Goal: Task Accomplishment & Management: Manage account settings

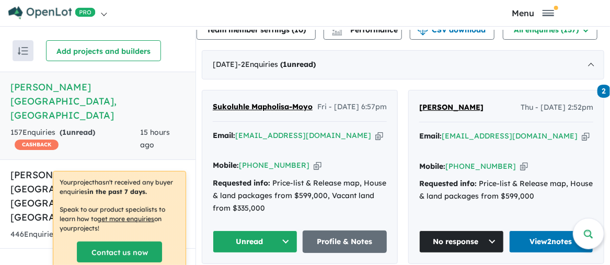
scroll to position [418, 0]
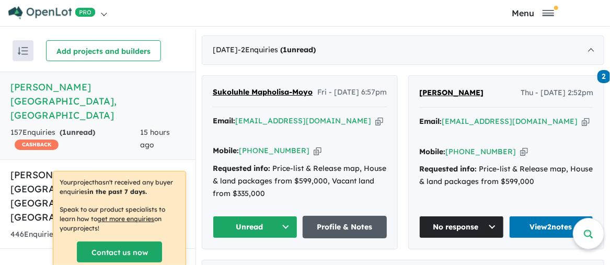
click at [349, 221] on link "Profile & Notes" at bounding box center [345, 227] width 85 height 22
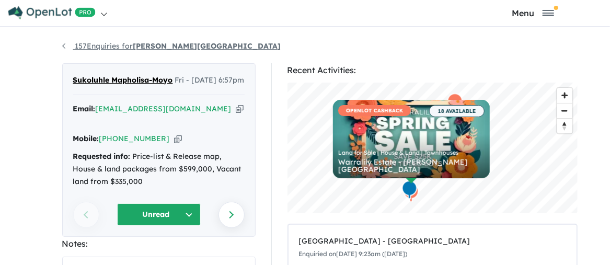
click at [62, 47] on link "157 Enquiries for Palomino - Armstrong Creek" at bounding box center [171, 45] width 219 height 9
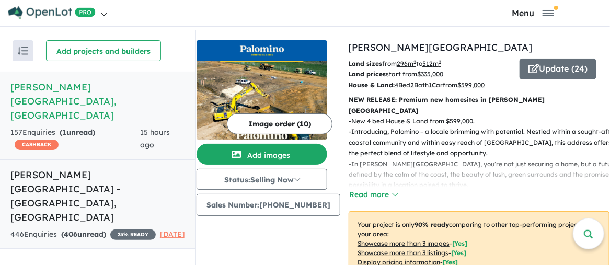
click at [89, 168] on h5 "Nelson Village - Cranbourne East , VIC" at bounding box center [97, 196] width 175 height 56
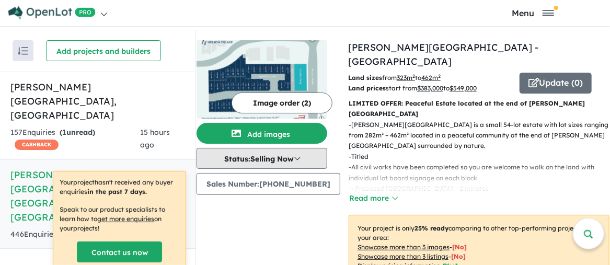
click at [303, 160] on button "Status: Selling Now" at bounding box center [262, 158] width 131 height 21
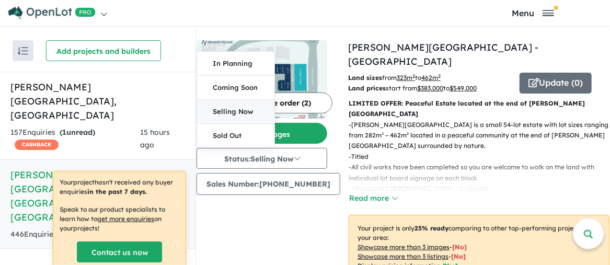
click at [254, 112] on button "Selling Now" at bounding box center [235, 112] width 77 height 24
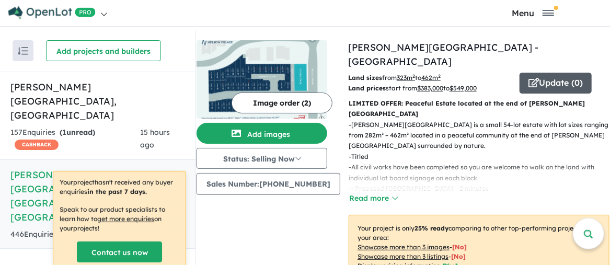
click at [547, 73] on button "Update ( 0 )" at bounding box center [556, 83] width 72 height 21
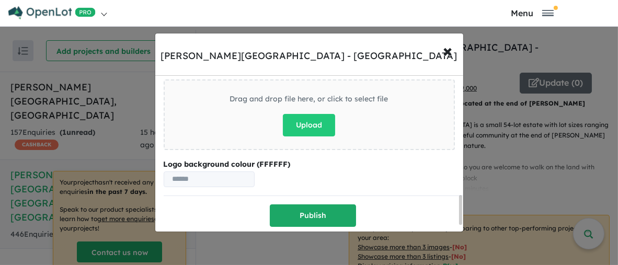
scroll to position [364, 0]
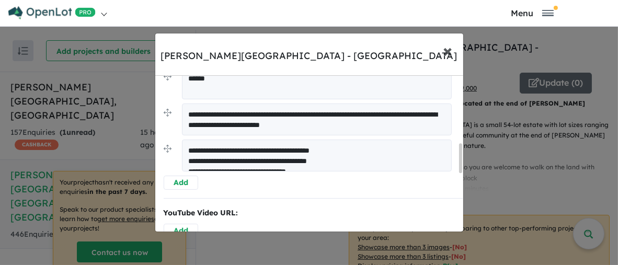
click at [445, 53] on span "×" at bounding box center [447, 50] width 9 height 22
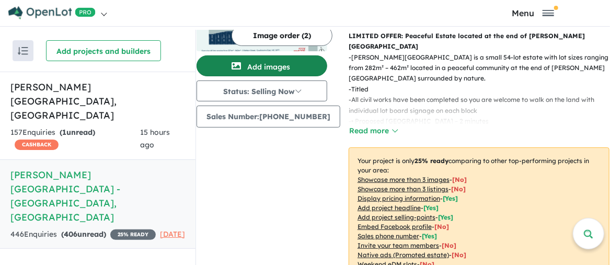
scroll to position [52, 0]
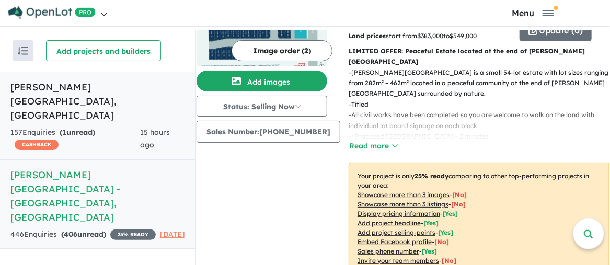
drag, startPoint x: 100, startPoint y: 87, endPoint x: 134, endPoint y: 98, distance: 36.1
click at [100, 87] on h5 "Palomino - Armstrong Creek , VIC" at bounding box center [97, 101] width 175 height 42
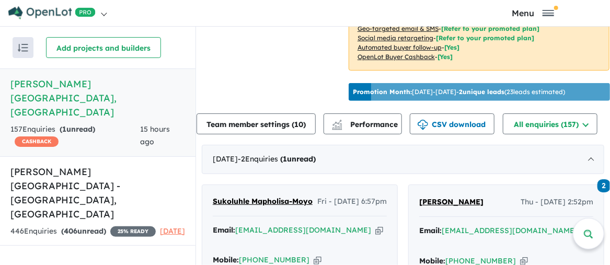
scroll to position [314, 0]
